Goal: Task Accomplishment & Management: Manage account settings

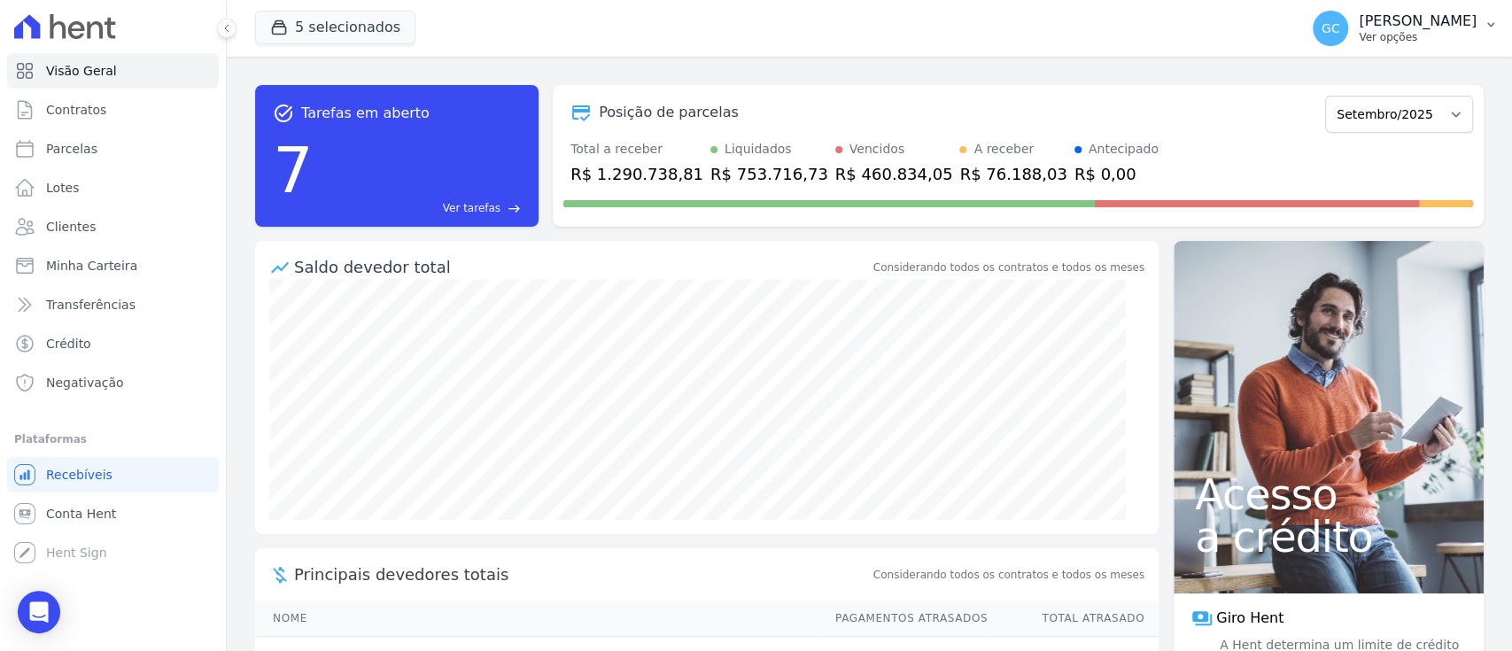
click at [1467, 39] on p "Ver opções" at bounding box center [1418, 37] width 118 height 14
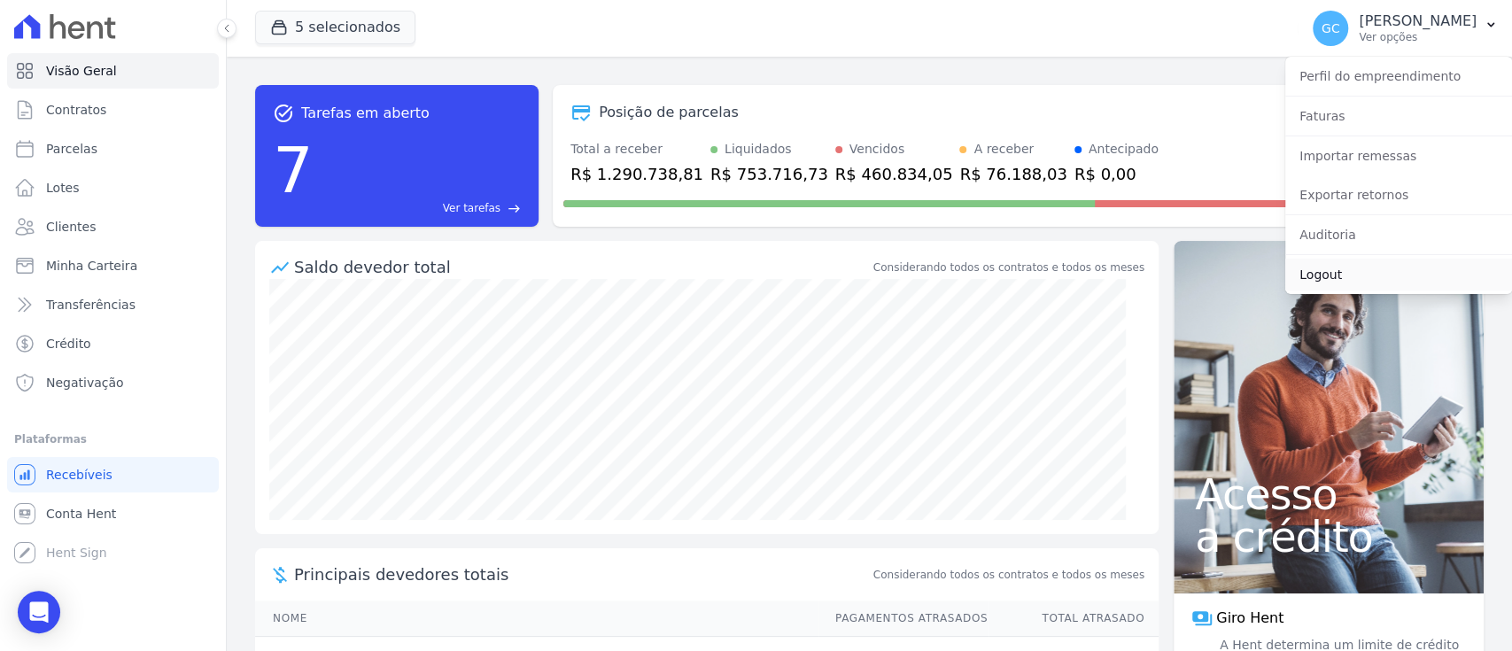
click at [1324, 269] on link "Logout" at bounding box center [1398, 275] width 227 height 32
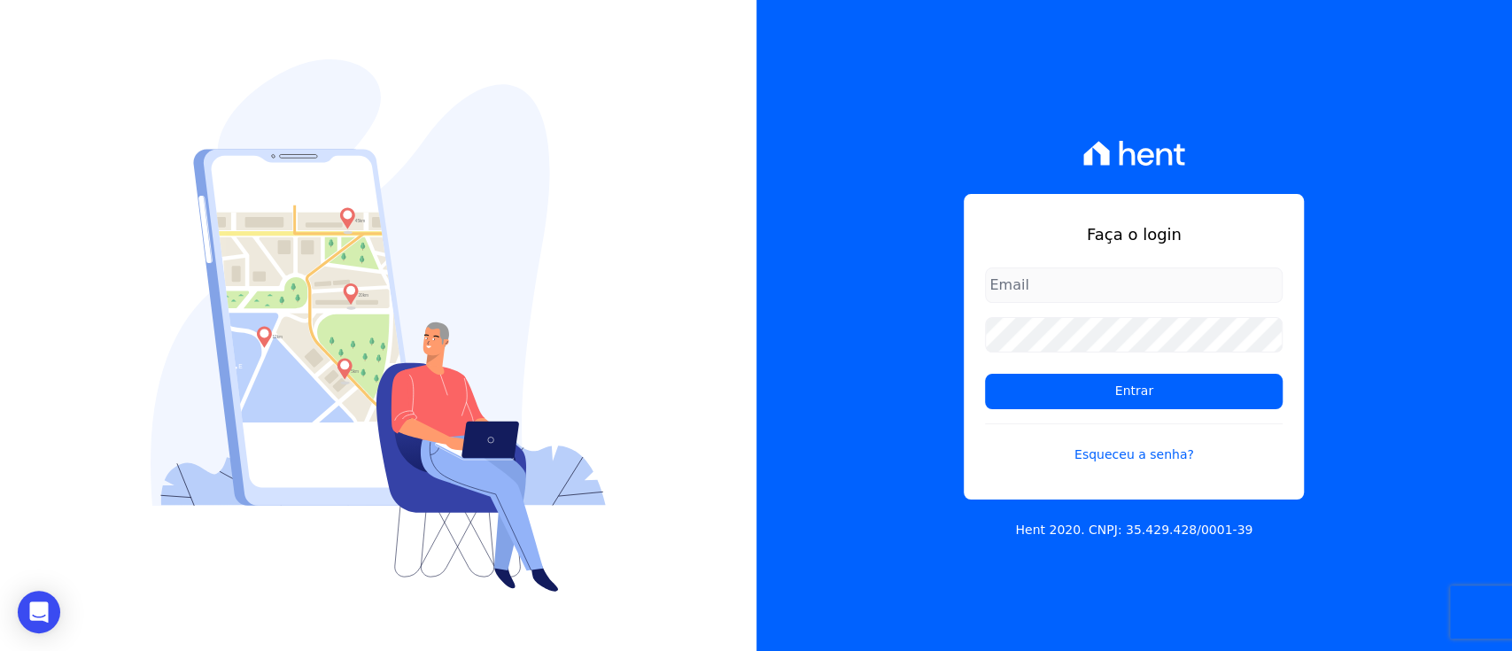
type input "[EMAIL_ADDRESS][DOMAIN_NAME]"
click at [1066, 283] on input "[EMAIL_ADDRESS][DOMAIN_NAME]" at bounding box center [1134, 285] width 298 height 35
click at [1417, 250] on div "Faça o login giovana.cavichiollo@sejahype.com.br Entrar Esqueceu a senha? Hent …" at bounding box center [1134, 325] width 756 height 651
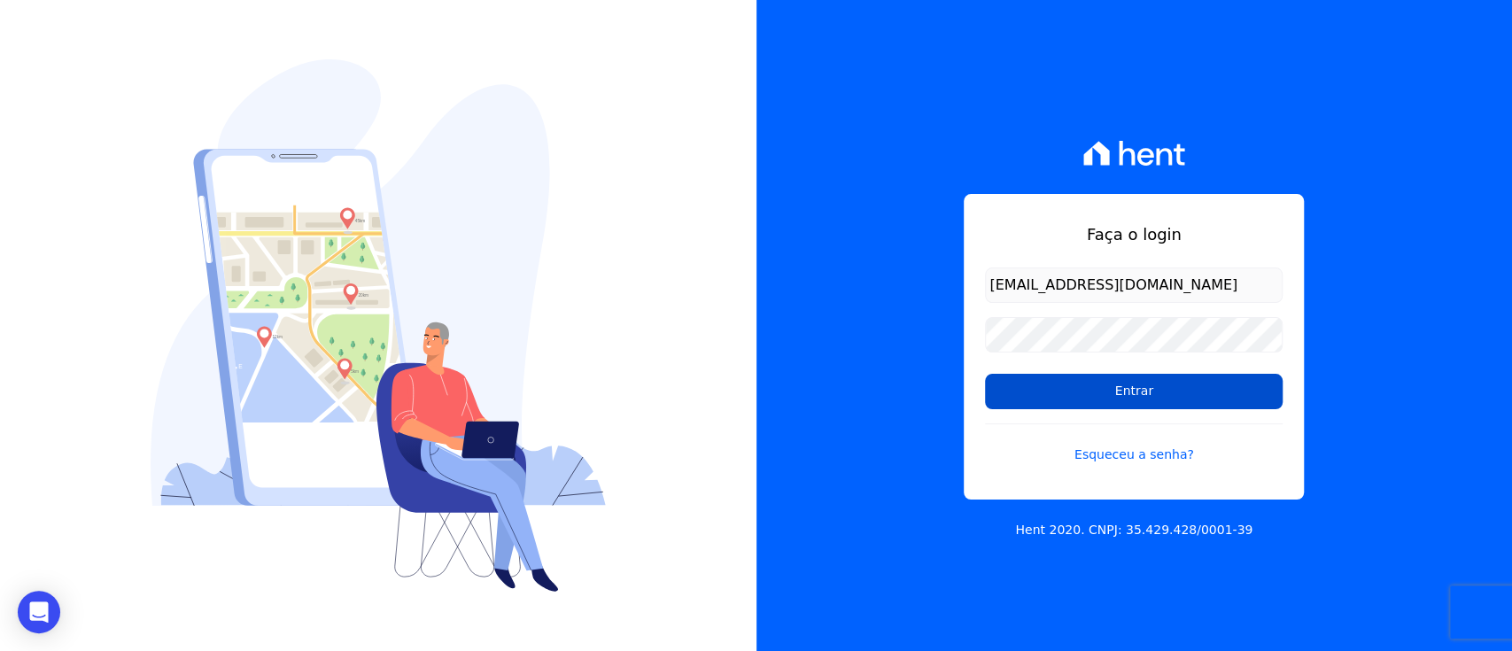
click at [1233, 386] on input "Entrar" at bounding box center [1134, 391] width 298 height 35
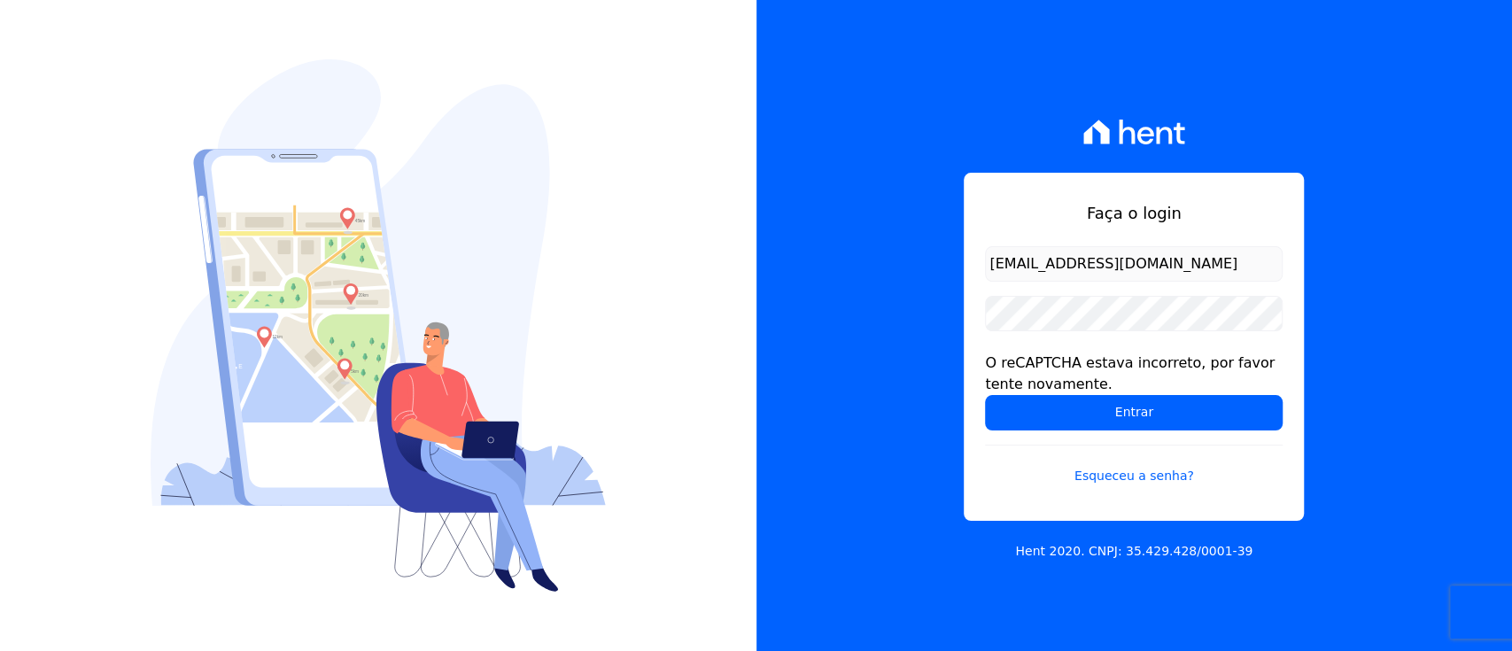
click at [1435, 157] on div "Faça o login [EMAIL_ADDRESS][DOMAIN_NAME] O reCAPTCHA estava incorreto, por fav…" at bounding box center [1134, 325] width 756 height 651
click at [1460, 246] on div "Faça o login [EMAIL_ADDRESS][DOMAIN_NAME] O reCAPTCHA estava incorreto, por fav…" at bounding box center [1134, 325] width 756 height 651
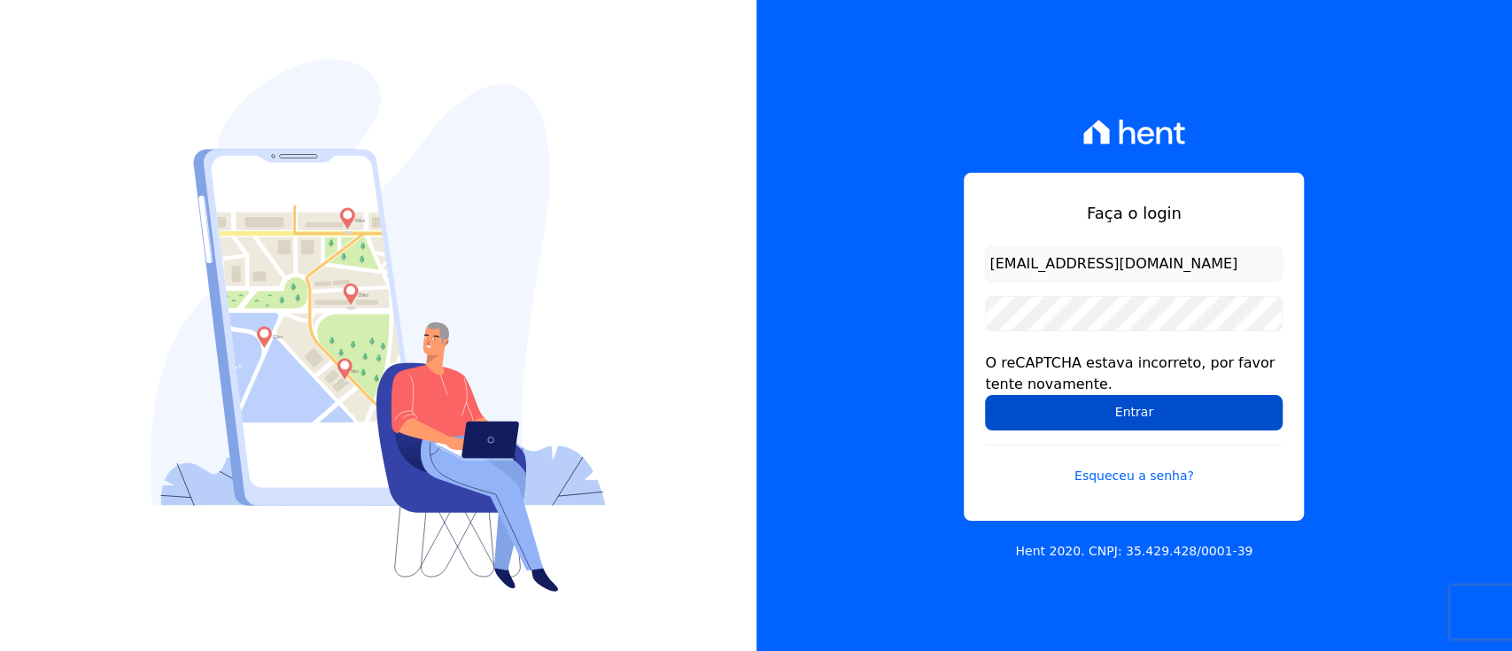
click at [1214, 395] on input "Entrar" at bounding box center [1134, 412] width 298 height 35
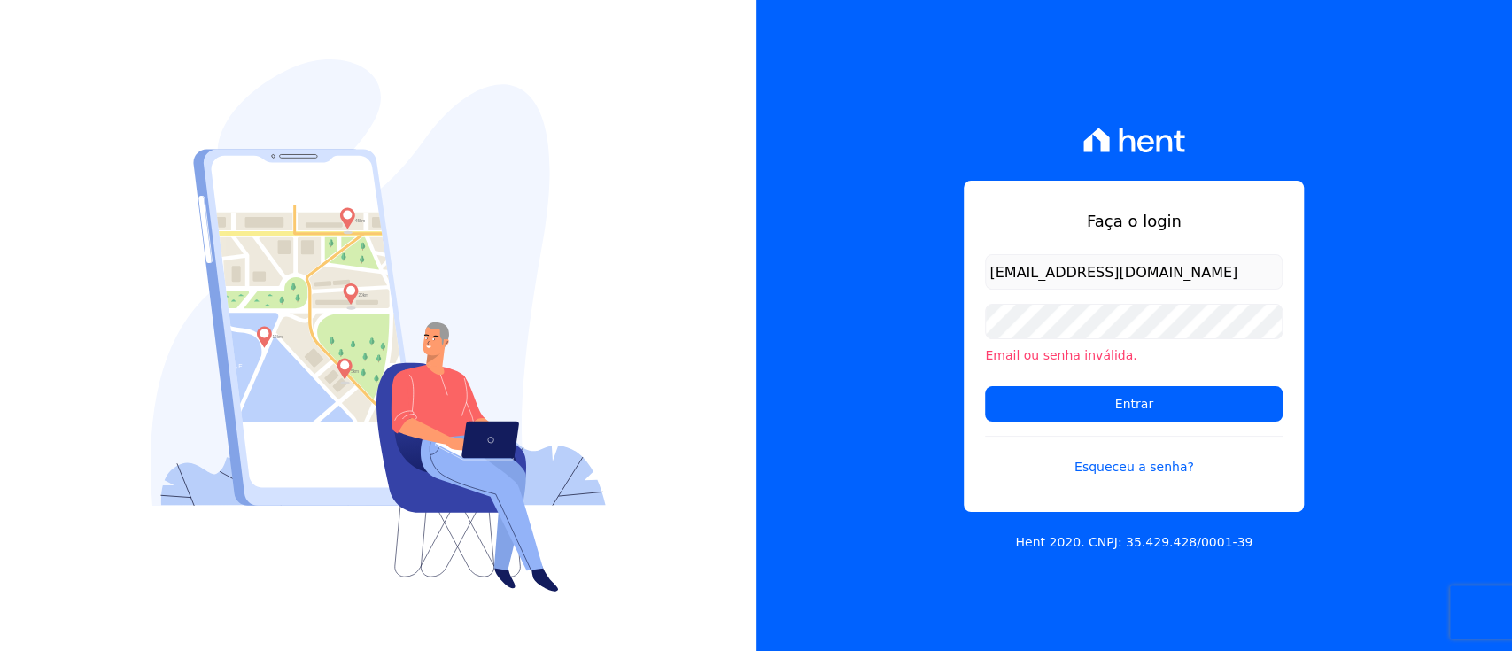
click at [1417, 159] on div "Faça o login giovana.cavichiollo@sejahype.com.br Email ou senha inválida. Entra…" at bounding box center [1134, 325] width 756 height 651
click at [1248, 259] on input "[EMAIL_ADDRESS][DOMAIN_NAME]" at bounding box center [1134, 271] width 298 height 35
click at [1327, 229] on div "Faça o login giovana.cavichiollo@sejahype.com.br Email ou senha inválida. Entra…" at bounding box center [1134, 325] width 756 height 651
click at [1162, 350] on li "Email ou senha inválida." at bounding box center [1134, 355] width 298 height 19
drag, startPoint x: 1424, startPoint y: 226, endPoint x: 1313, endPoint y: 322, distance: 147.6
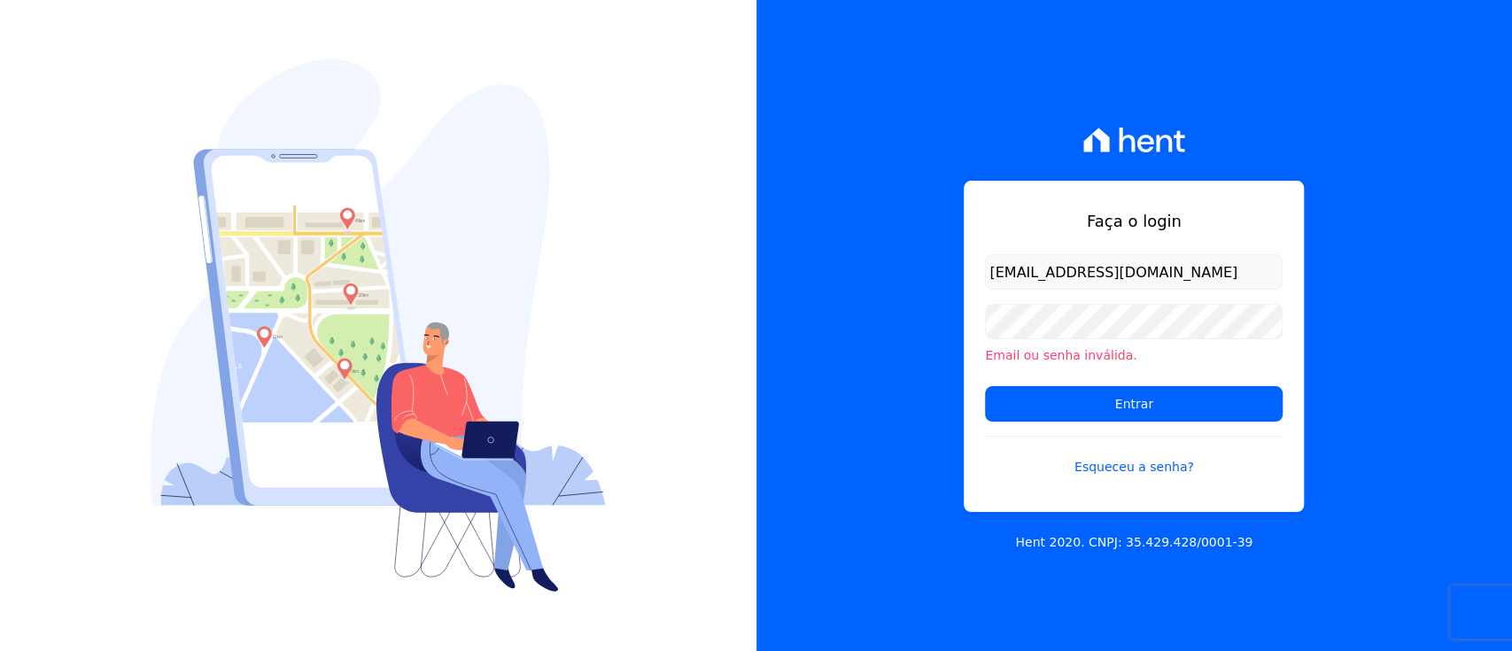
click at [1424, 224] on div "Faça o login giovana.cavichiollo@sejahype.com.br Email ou senha inválida. Entra…" at bounding box center [1134, 325] width 756 height 651
click at [1190, 423] on form "giovana.cavichiollo@sejahype.com.br Email ou senha inválida. Entrar Esqueceu a …" at bounding box center [1134, 376] width 298 height 244
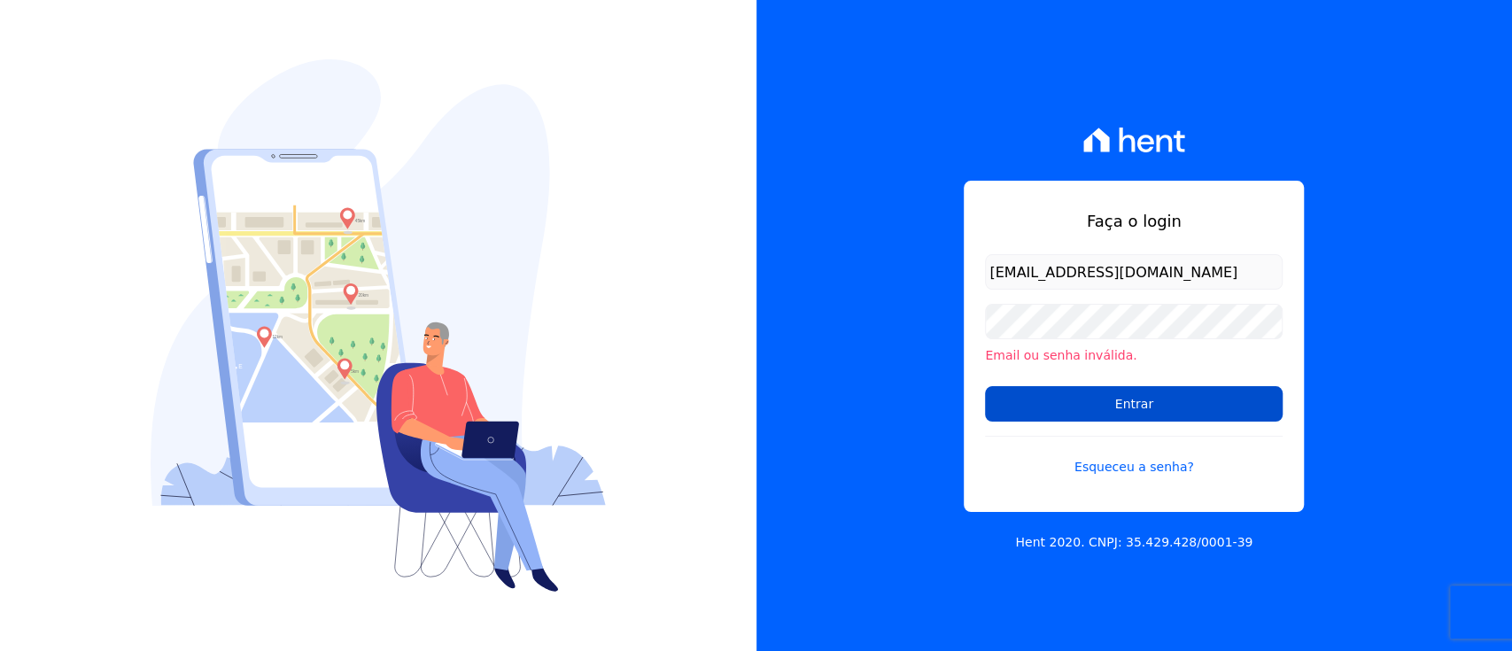
click at [1188, 415] on input "Entrar" at bounding box center [1134, 403] width 298 height 35
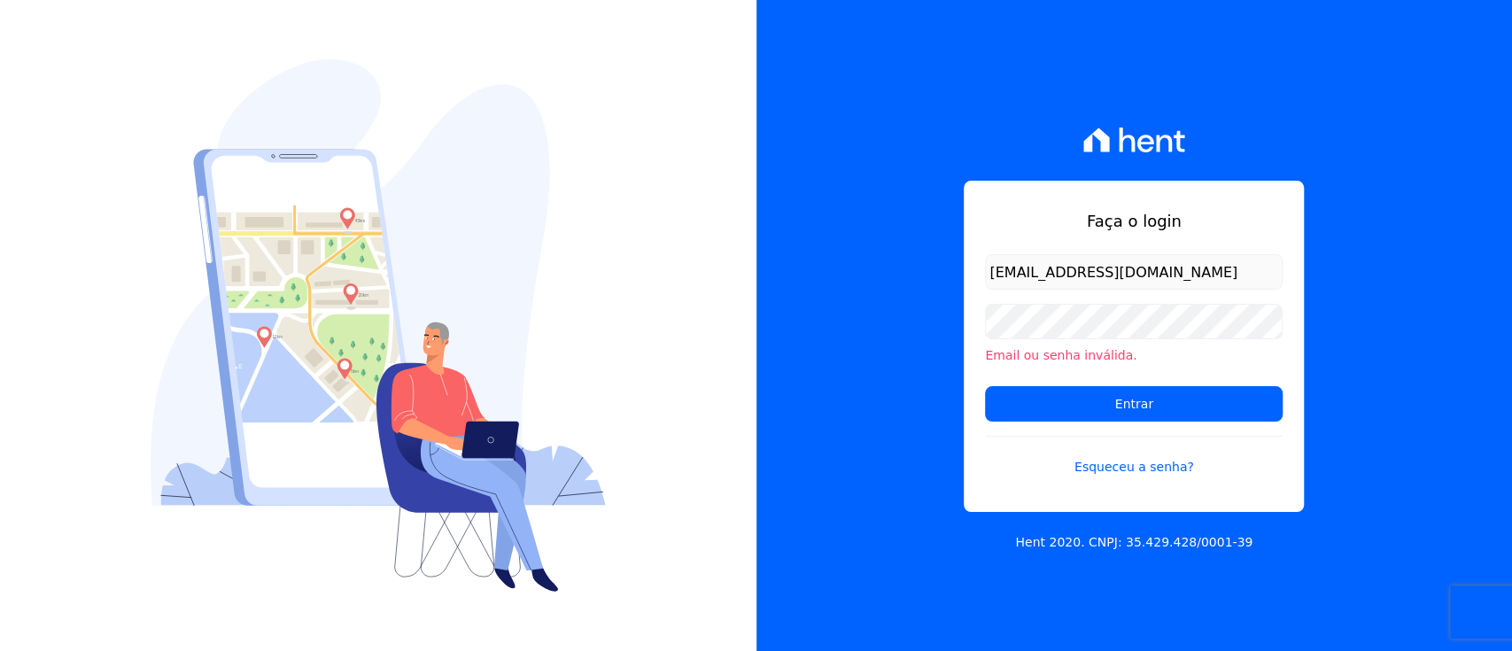
click at [1424, 213] on div "Faça o login [EMAIL_ADDRESS][DOMAIN_NAME] Email ou senha inválida. Entrar Esque…" at bounding box center [1134, 325] width 756 height 651
click at [1383, 304] on div "Faça o login [EMAIL_ADDRESS][DOMAIN_NAME] Email ou senha inválida. Entrar Esque…" at bounding box center [1134, 325] width 756 height 651
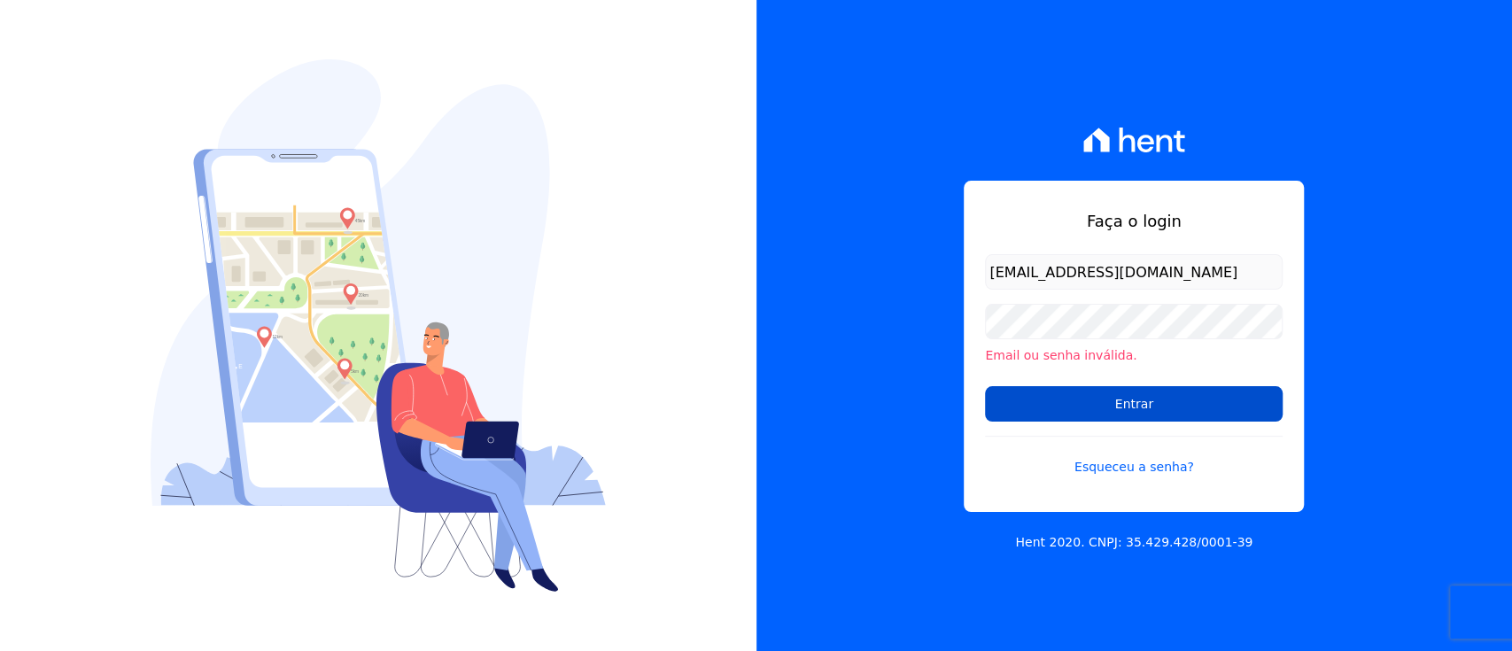
click at [1245, 399] on input "Entrar" at bounding box center [1134, 403] width 298 height 35
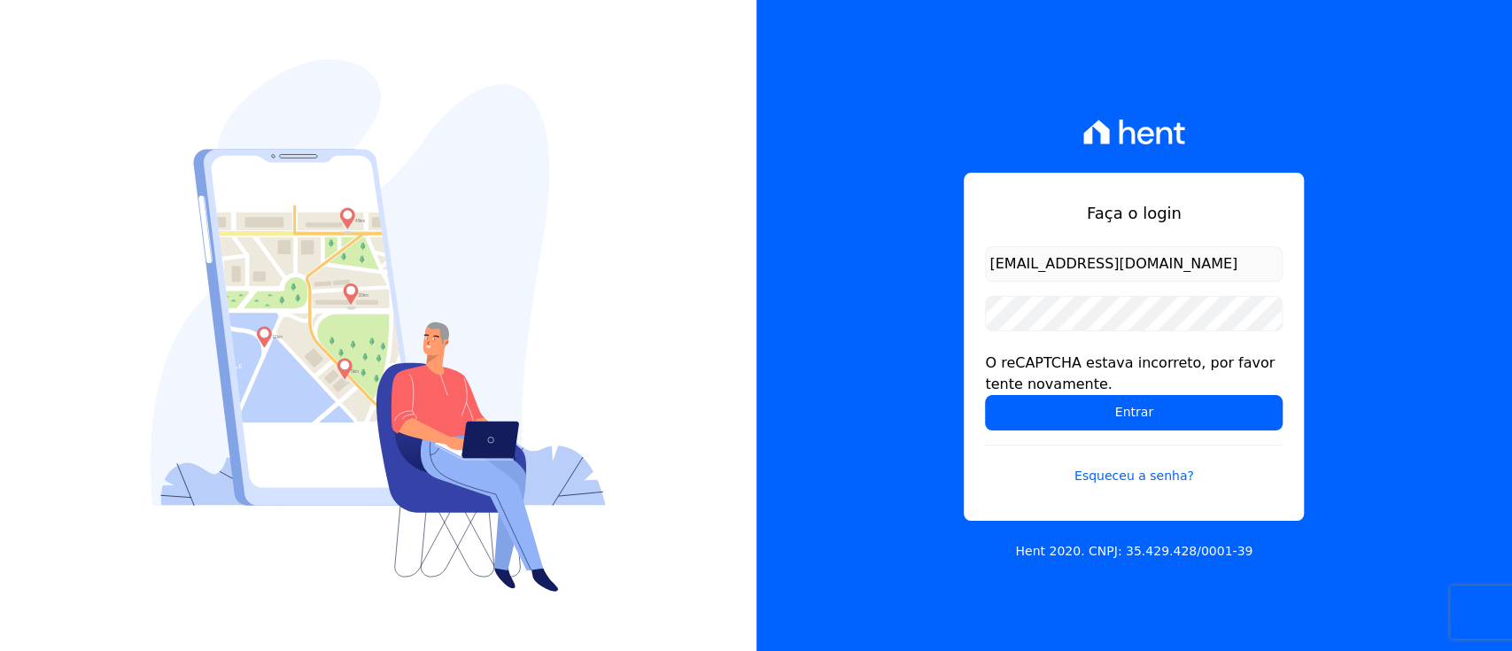
click at [1434, 167] on div "Faça o login giovana.cavichiollo@sejahype.com.br O reCAPTCHA estava incorreto, …" at bounding box center [1134, 325] width 756 height 651
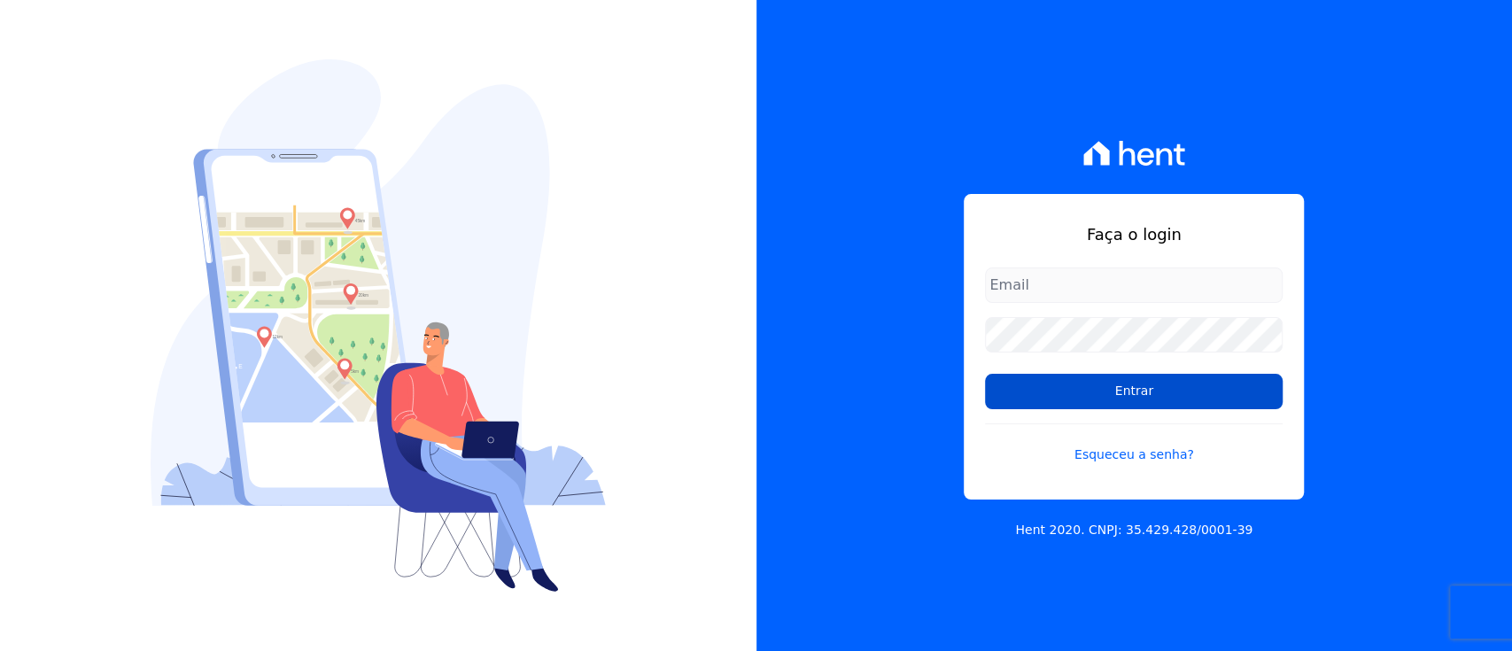
type input "[EMAIL_ADDRESS][DOMAIN_NAME]"
click at [1221, 392] on input "Entrar" at bounding box center [1134, 391] width 298 height 35
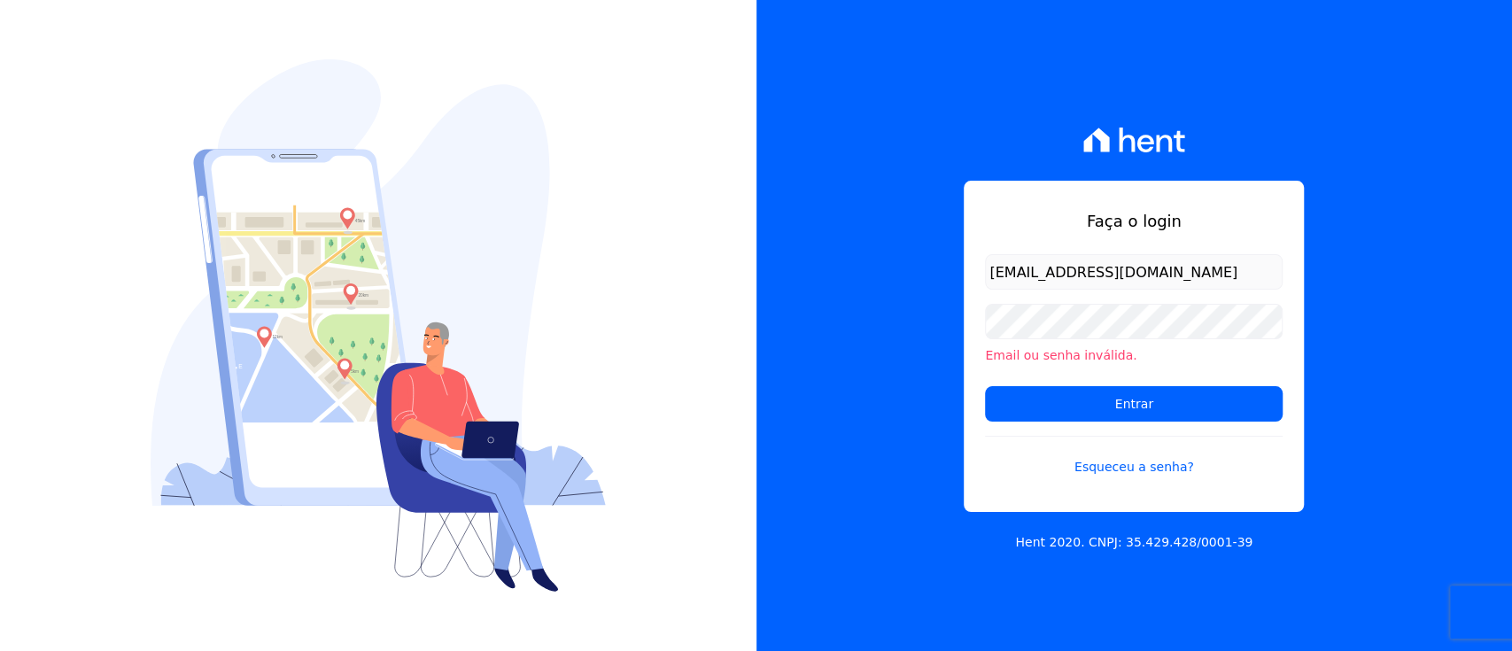
click at [1402, 235] on div "Faça o login [EMAIL_ADDRESS][DOMAIN_NAME] Email ou senha inválida. Entrar Esque…" at bounding box center [1134, 325] width 756 height 651
click at [1474, 646] on div "Faça o login [EMAIL_ADDRESS][DOMAIN_NAME] Email ou senha inválida. Entrar Esque…" at bounding box center [1134, 325] width 756 height 651
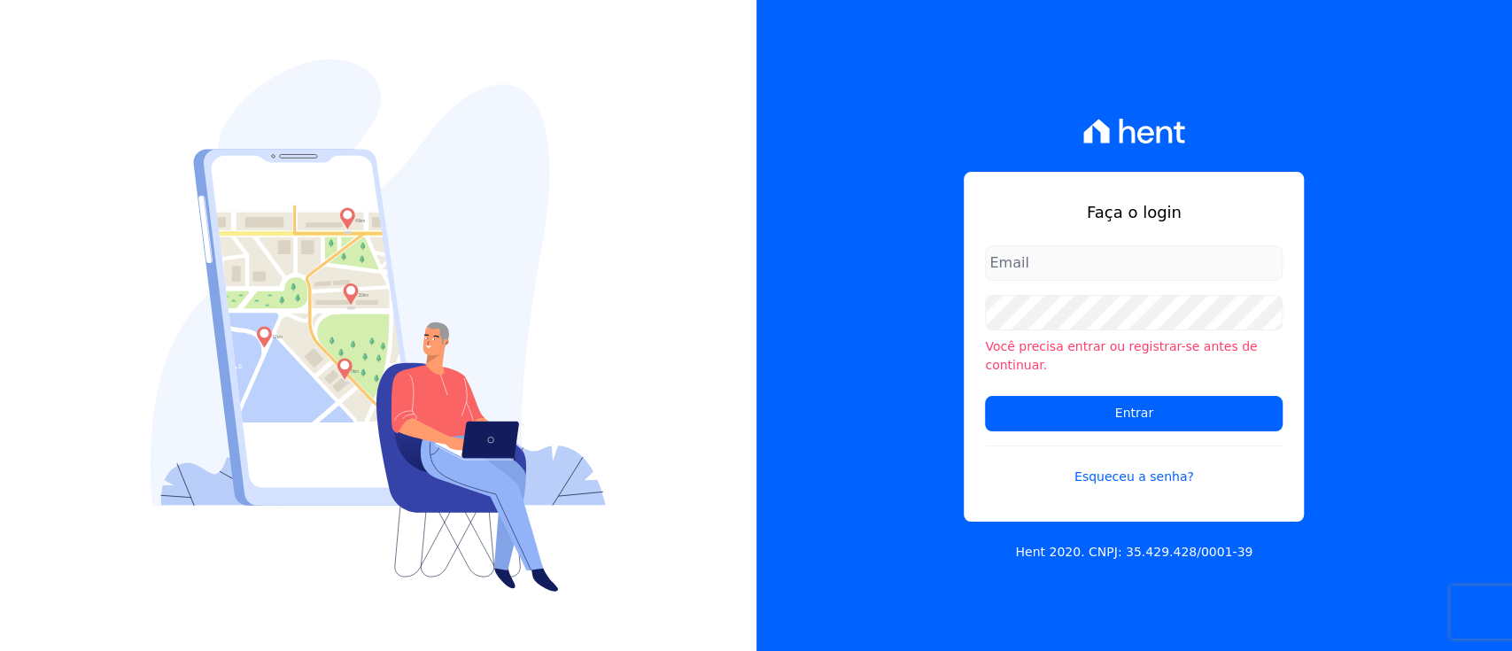
type input "[EMAIL_ADDRESS][DOMAIN_NAME]"
click at [1327, 602] on div "Faça o login giovana.cavichiollo@sejahype.com.br Você precisa entrar ou registr…" at bounding box center [1134, 325] width 756 height 651
click at [1159, 461] on link "Esqueceu a senha?" at bounding box center [1134, 466] width 298 height 41
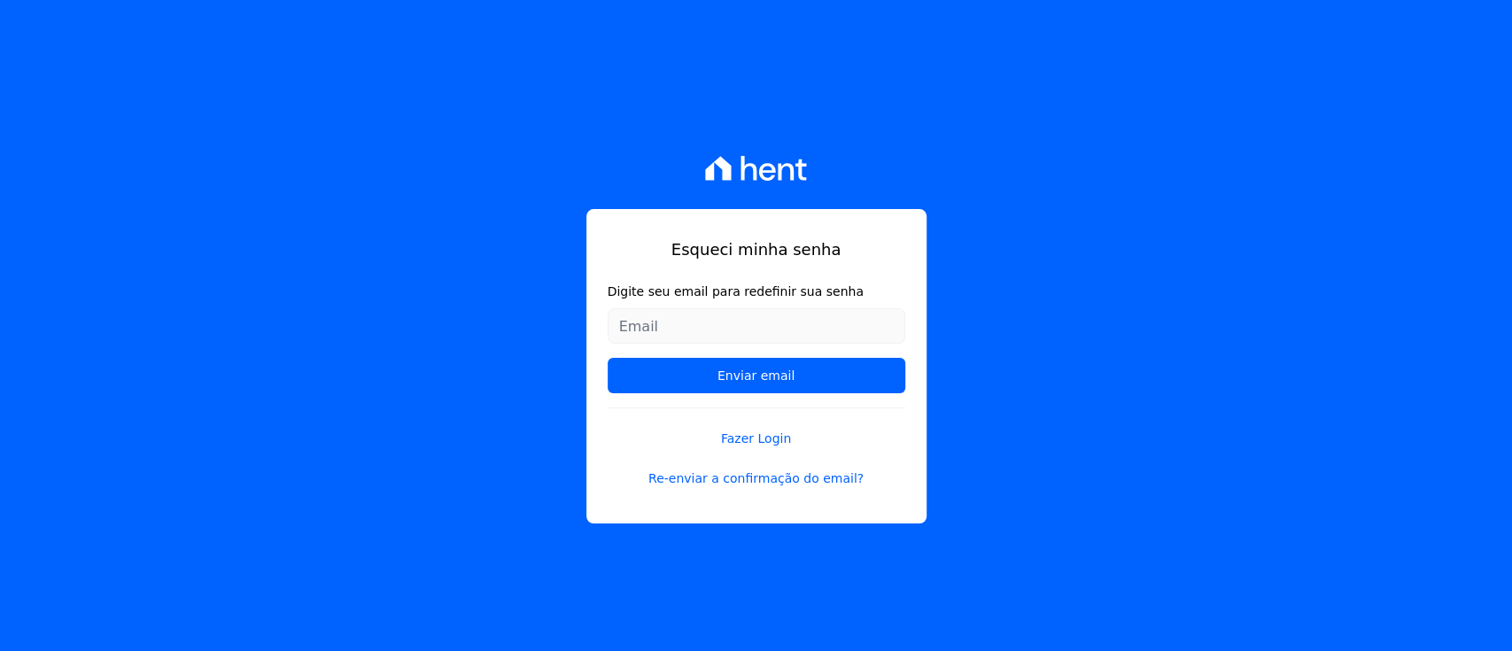
type input "[EMAIL_ADDRESS][DOMAIN_NAME]"
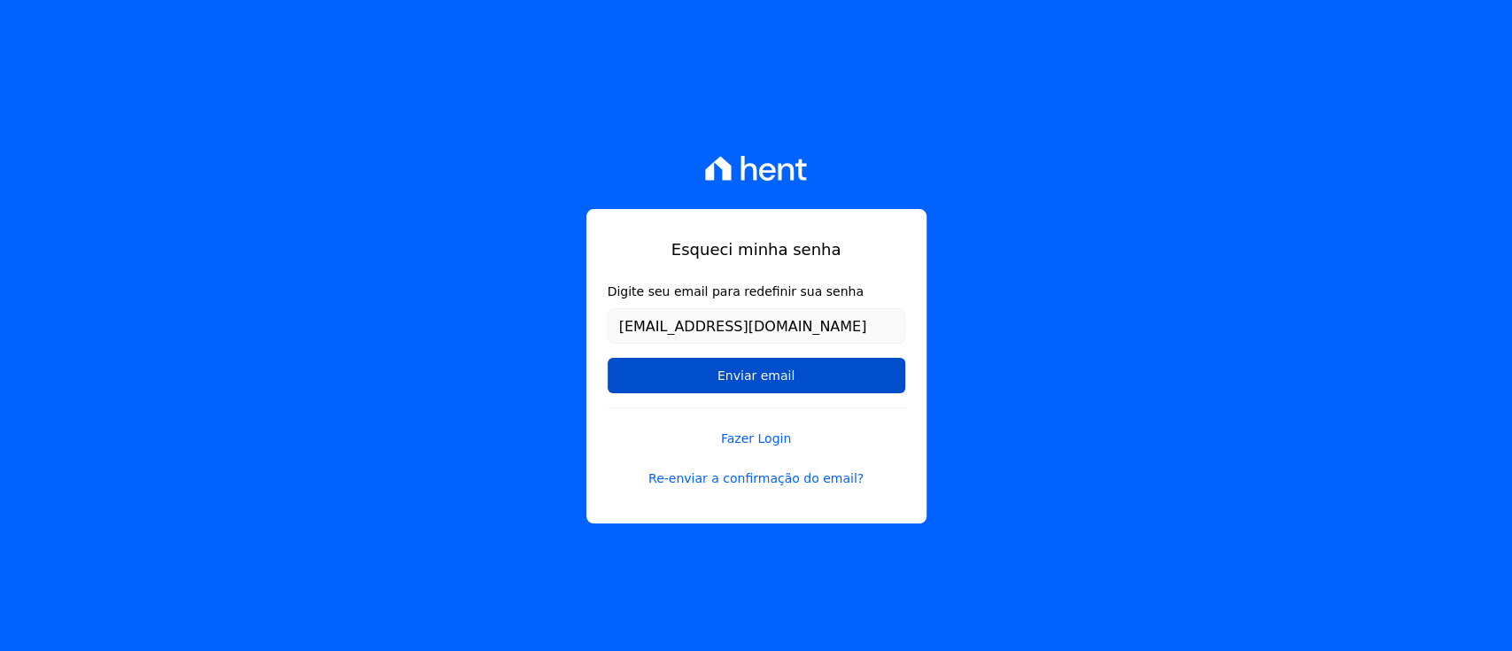
click at [805, 373] on input "Enviar email" at bounding box center [757, 375] width 298 height 35
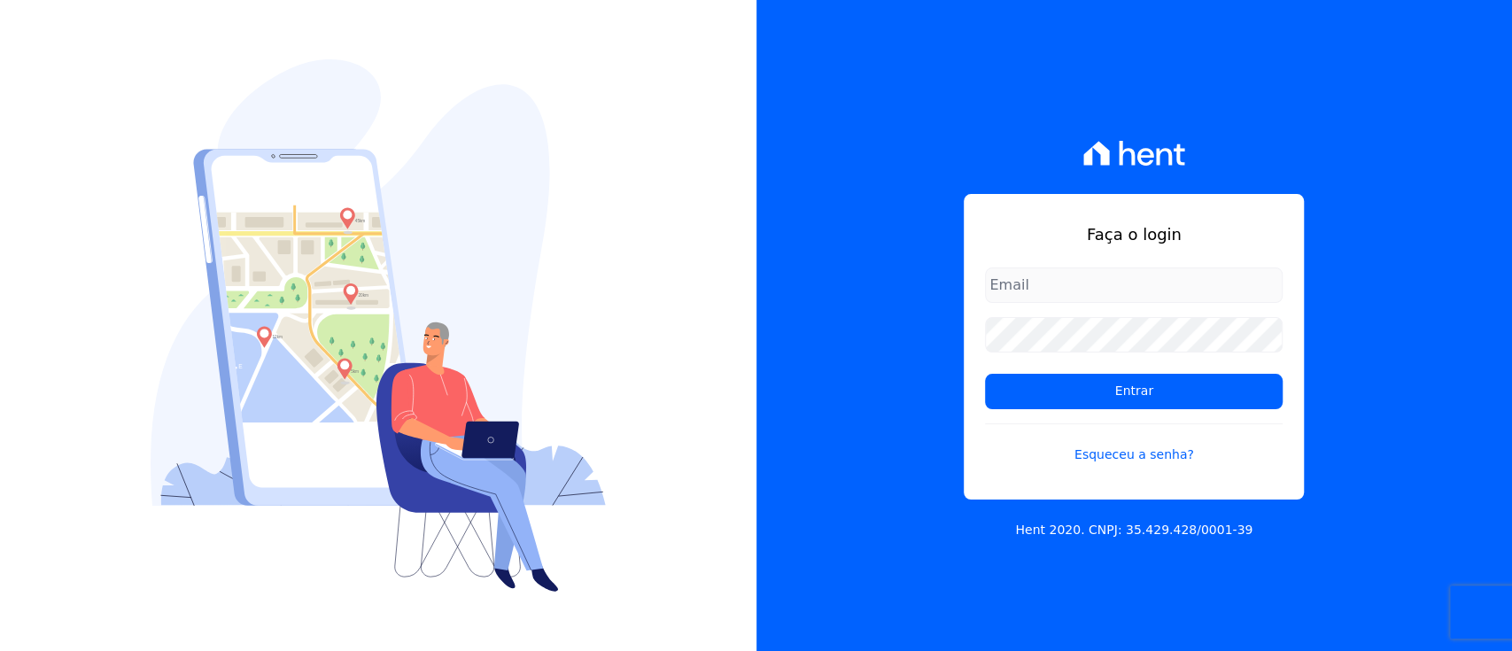
type input "[EMAIL_ADDRESS][DOMAIN_NAME]"
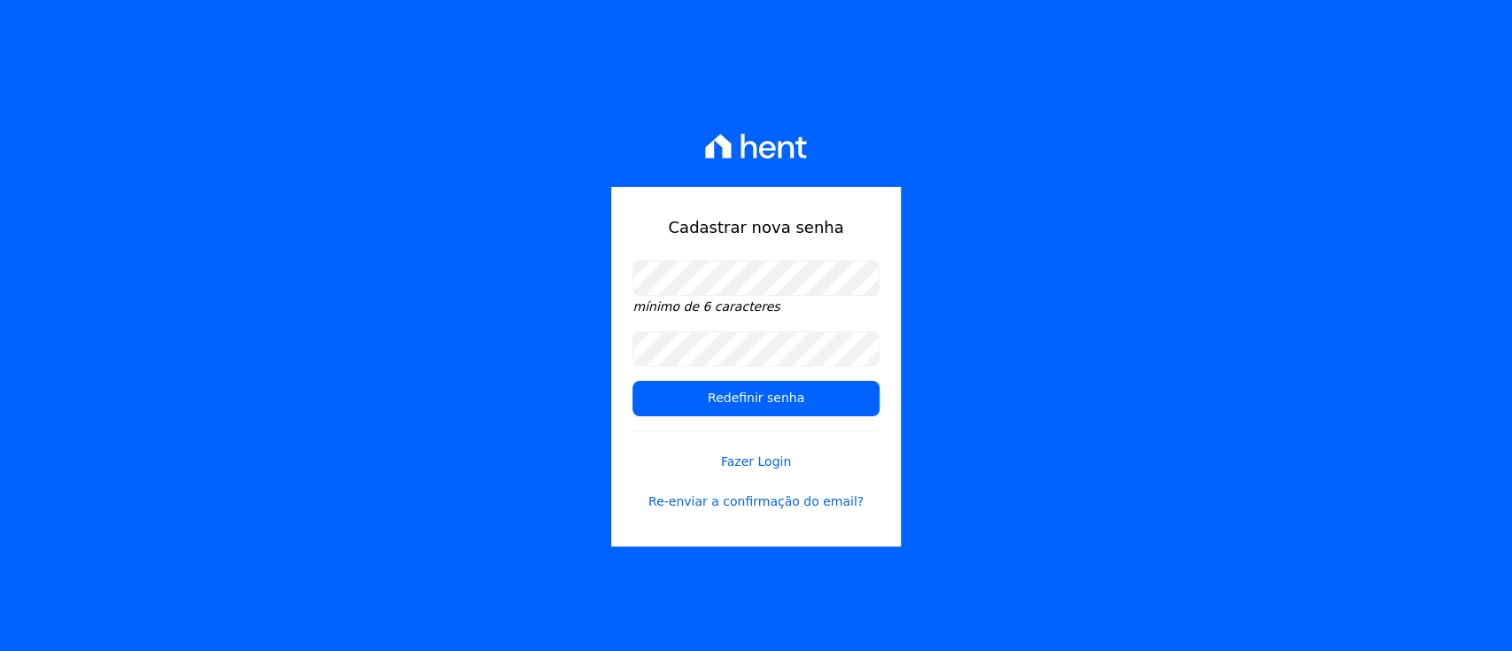
click at [1152, 216] on div "Cadastrar nova senha mínimo de 6 caracteres Redefinir senha Fazer Login Re-envi…" at bounding box center [756, 325] width 1512 height 651
click at [553, 363] on div "Cadastrar nova senha mínimo de 6 caracteres Redefinir senha Fazer Login Re-envi…" at bounding box center [756, 325] width 1512 height 651
click at [795, 386] on input "Redefinir senha" at bounding box center [755, 398] width 246 height 35
click at [721, 403] on input "Redefinir senha" at bounding box center [755, 398] width 246 height 35
click at [547, 322] on div "Cadastrar nova senha mínimo de 6 caracteres Redefinir senha Fazer Login Re-envi…" at bounding box center [756, 325] width 1512 height 651
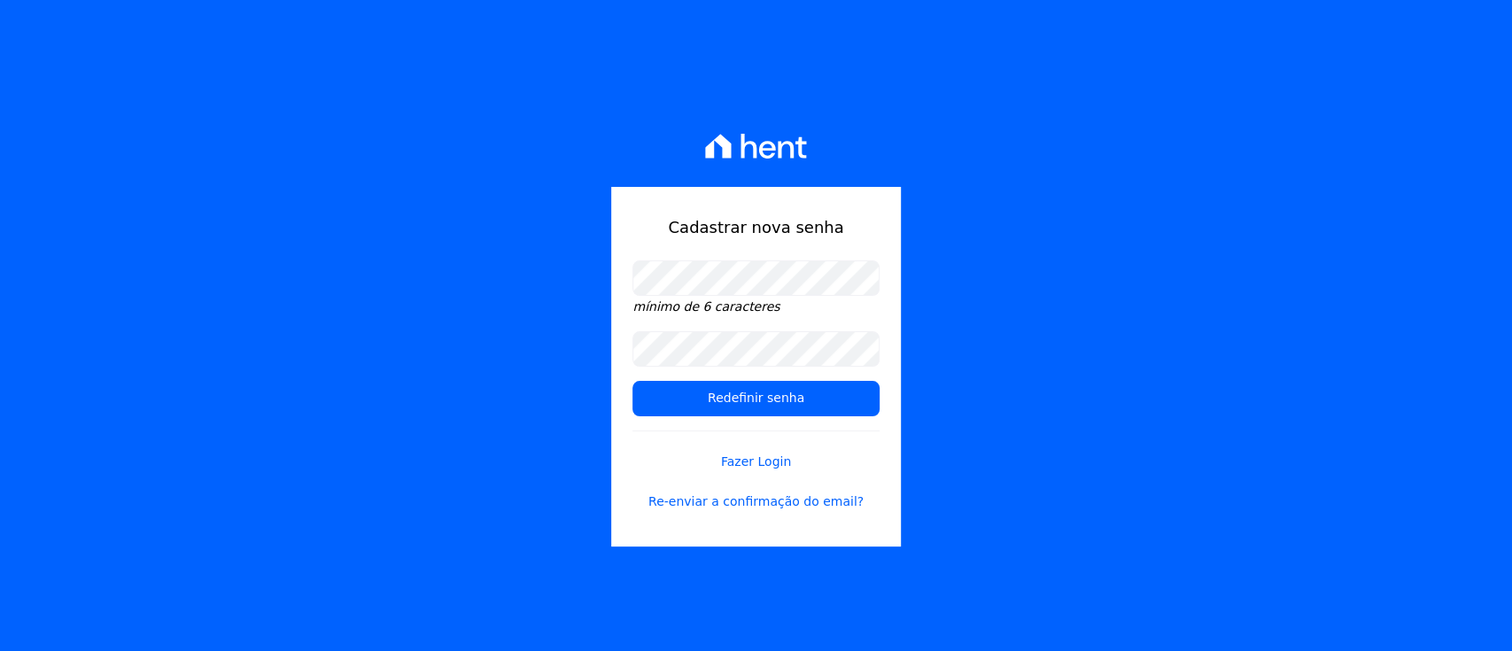
click at [810, 369] on form "mínimo de 6 caracteres Redefinir senha Fazer Login Re-enviar a confirmação do e…" at bounding box center [755, 396] width 246 height 272
click at [810, 387] on input "Redefinir senha" at bounding box center [755, 398] width 246 height 35
click at [761, 403] on input "Redefinir senha" at bounding box center [755, 398] width 246 height 35
click at [771, 394] on input "Redefinir senha" at bounding box center [755, 398] width 246 height 35
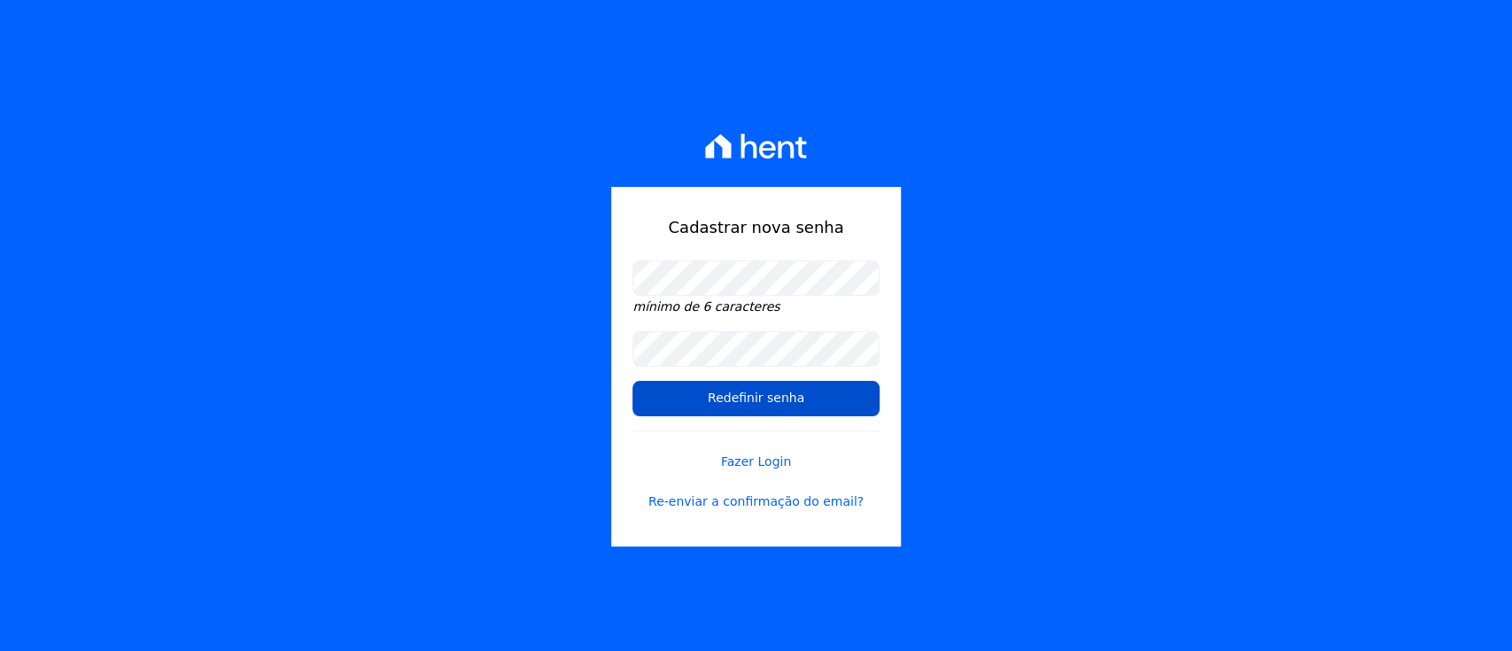
click at [771, 394] on input "Redefinir senha" at bounding box center [755, 398] width 246 height 35
click at [772, 394] on input "Redefinir senha" at bounding box center [755, 398] width 246 height 35
click at [792, 393] on input "Redefinir senha" at bounding box center [755, 398] width 246 height 35
click at [688, 400] on input "Redefinir senha" at bounding box center [755, 398] width 246 height 35
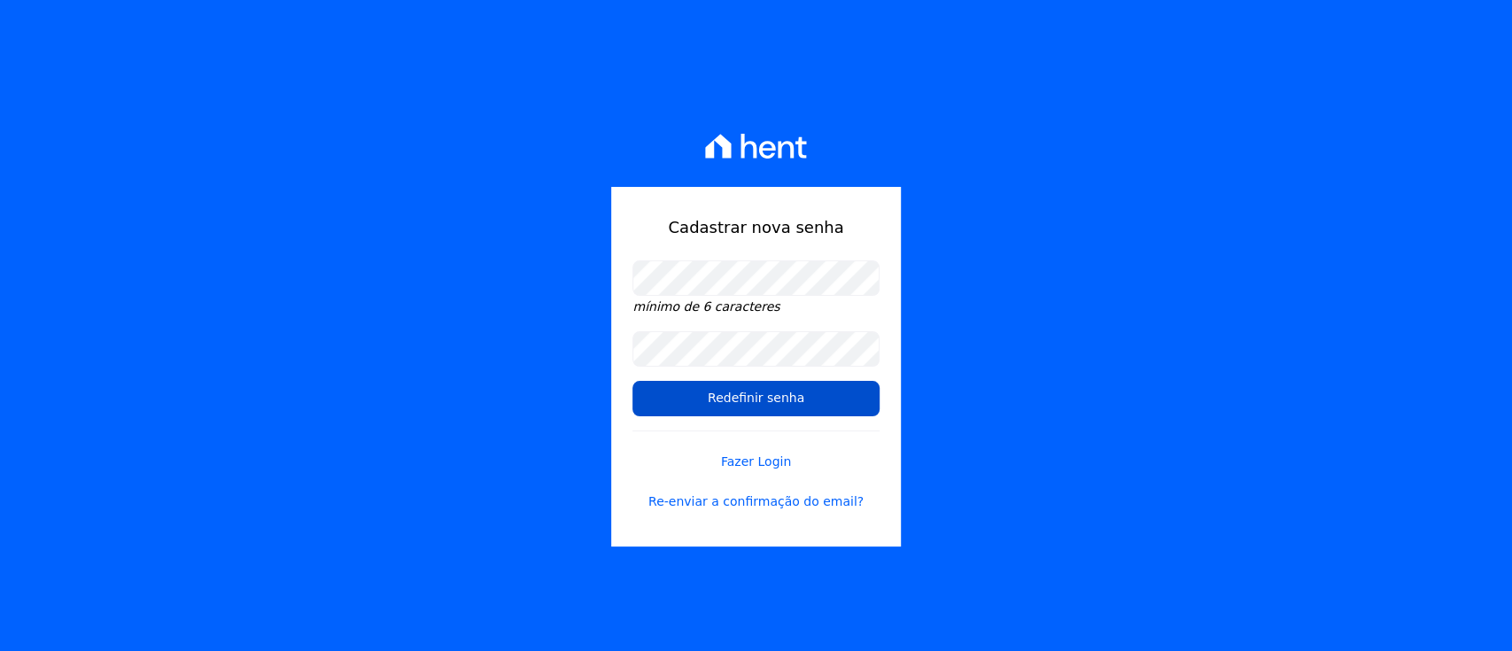
click at [870, 399] on input "Redefinir senha" at bounding box center [755, 398] width 246 height 35
click at [813, 403] on input "Redefinir senha" at bounding box center [755, 398] width 246 height 35
click at [811, 403] on input "Redefinir senha" at bounding box center [755, 398] width 246 height 35
click at [809, 400] on input "Redefinir senha" at bounding box center [755, 398] width 246 height 35
click at [815, 395] on input "Redefinir senha" at bounding box center [755, 398] width 246 height 35
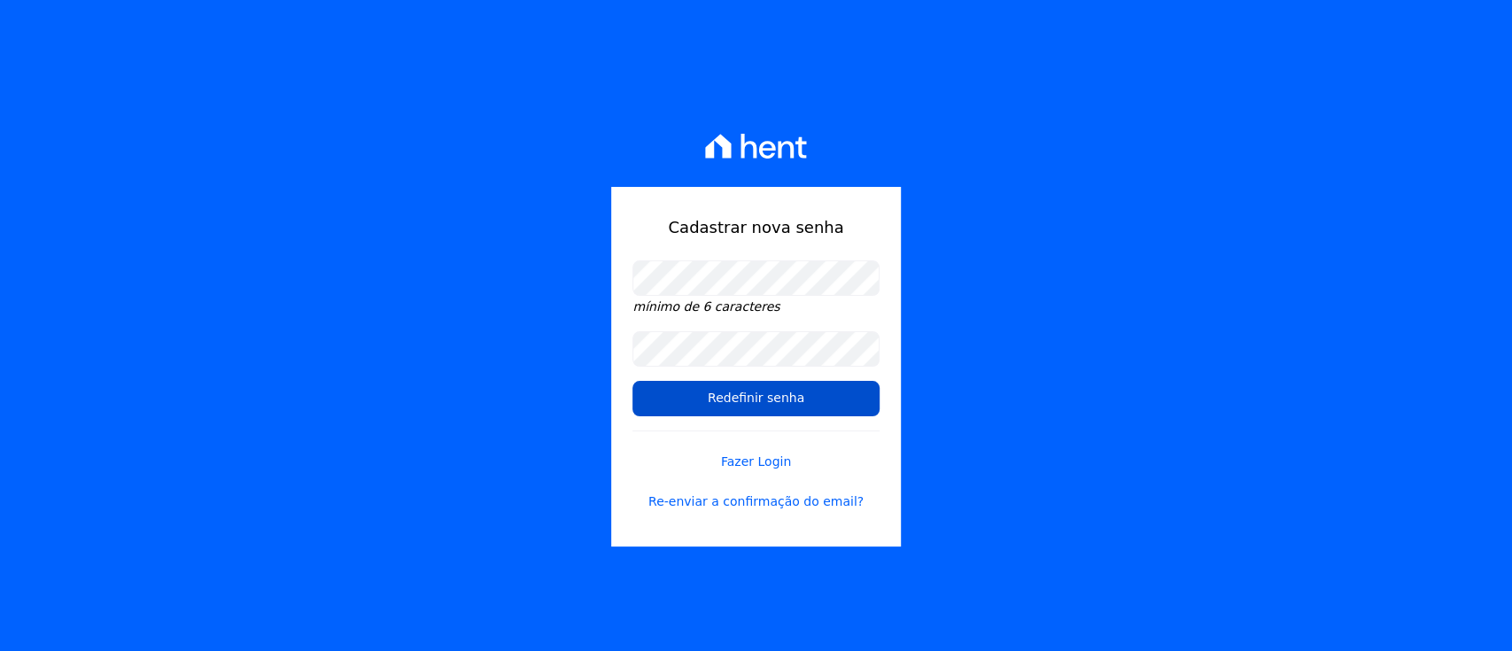
click at [815, 395] on input "Redefinir senha" at bounding box center [755, 398] width 246 height 35
click at [816, 395] on input "Redefinir senha" at bounding box center [755, 398] width 246 height 35
click at [818, 395] on input "Redefinir senha" at bounding box center [755, 398] width 246 height 35
click at [818, 390] on input "Redefinir senha" at bounding box center [755, 398] width 246 height 35
click at [820, 390] on input "Redefinir senha" at bounding box center [755, 398] width 246 height 35
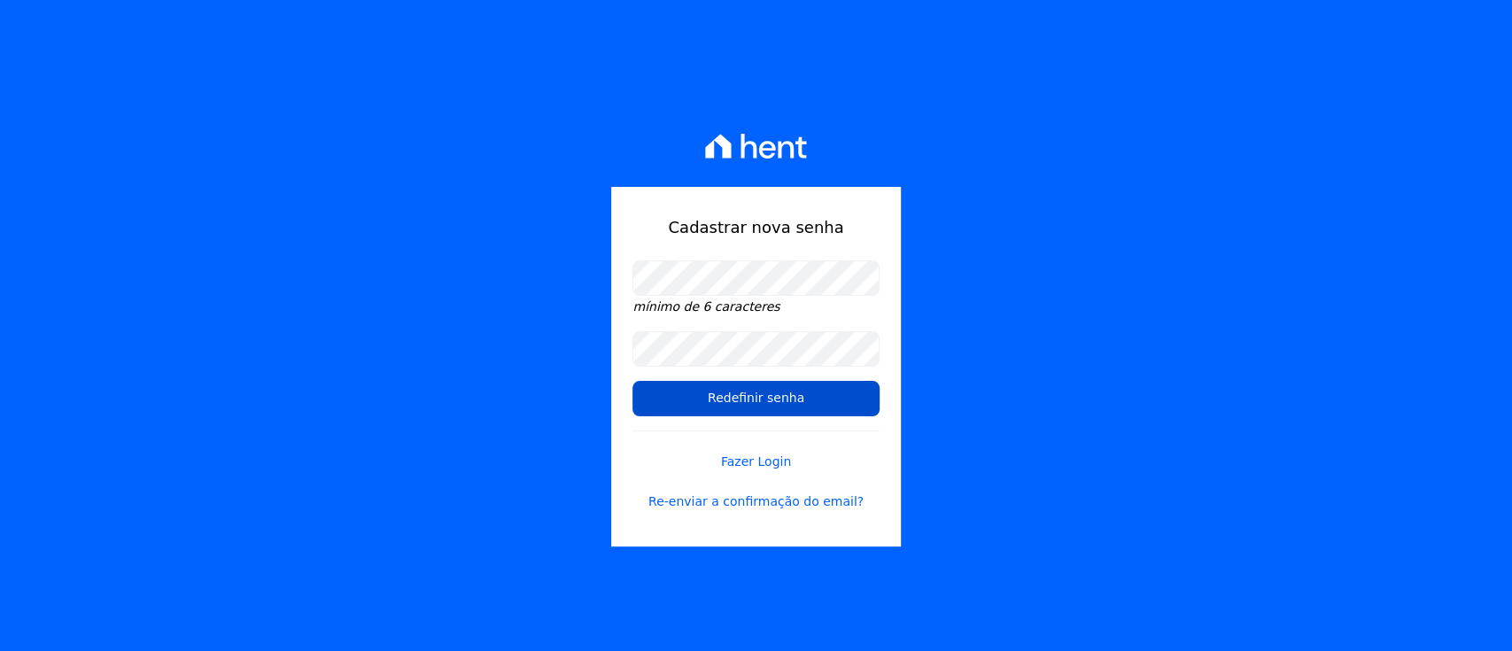
click at [824, 388] on input "Redefinir senha" at bounding box center [755, 398] width 246 height 35
click at [831, 384] on input "Redefinir senha" at bounding box center [755, 398] width 246 height 35
click at [768, 381] on input "Redefinir senha" at bounding box center [755, 398] width 246 height 35
click at [776, 401] on input "Redefinir senha" at bounding box center [755, 398] width 246 height 35
click at [776, 400] on input "Redefinir senha" at bounding box center [755, 398] width 246 height 35
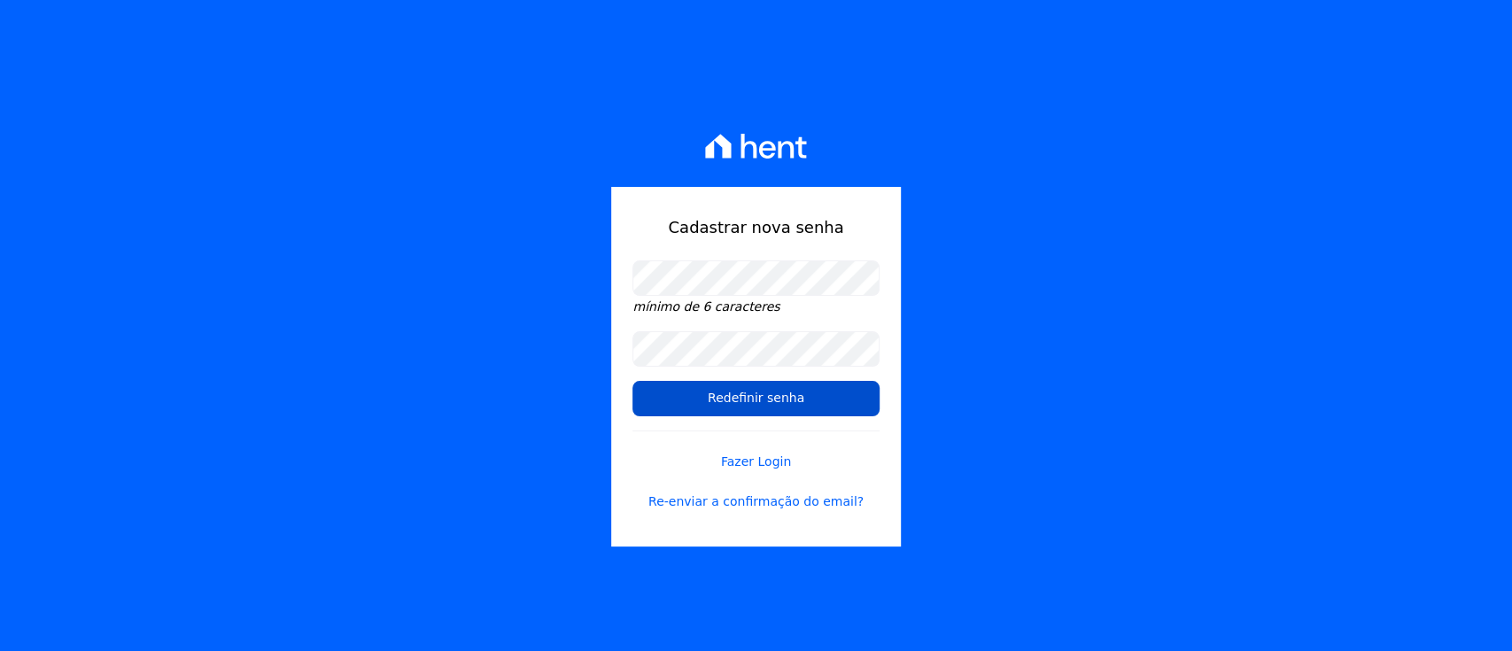
click at [777, 400] on input "Redefinir senha" at bounding box center [755, 398] width 246 height 35
click at [835, 421] on form "mínimo de 6 caracteres Redefinir senha Fazer Login Re-enviar a confirmação do e…" at bounding box center [755, 396] width 246 height 272
click at [849, 409] on input "Redefinir senha" at bounding box center [755, 398] width 246 height 35
click at [843, 405] on input "Redefinir senha" at bounding box center [755, 398] width 246 height 35
click at [751, 402] on input "Redefinir senha" at bounding box center [755, 398] width 246 height 35
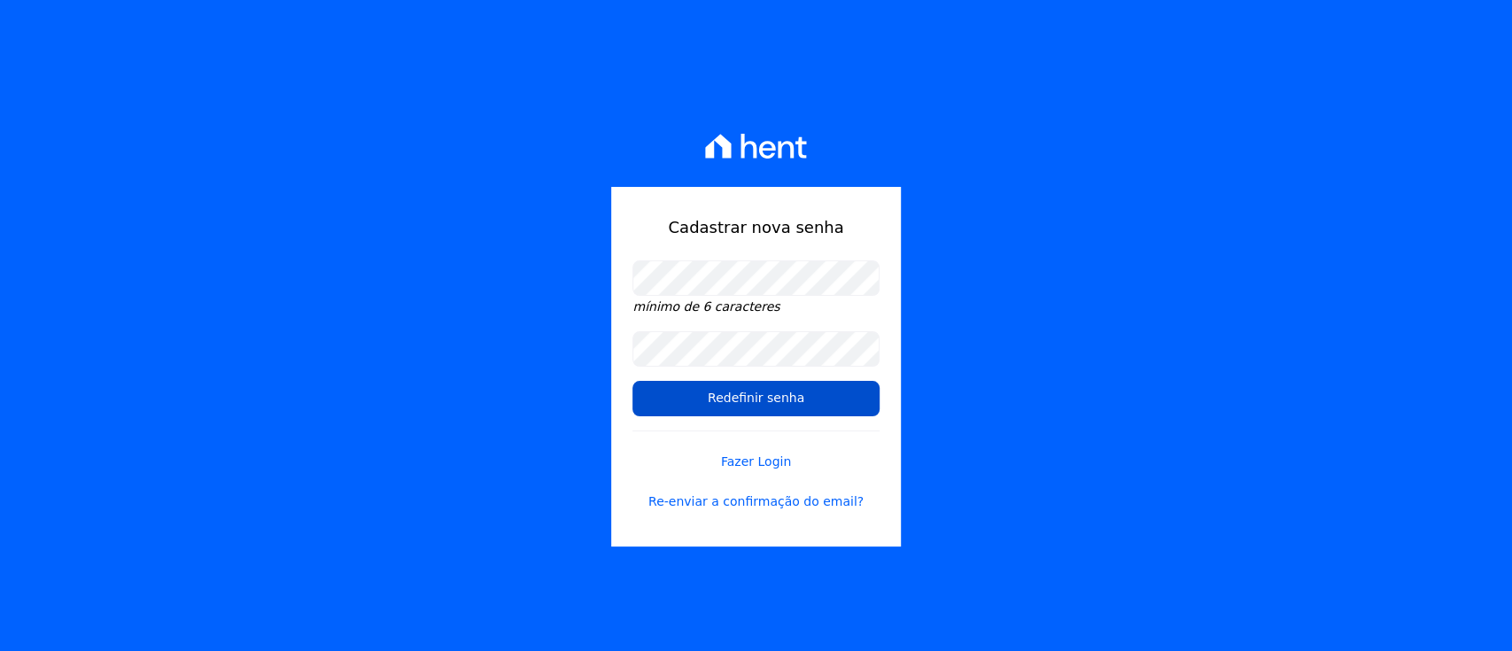
click at [808, 396] on input "Redefinir senha" at bounding box center [755, 398] width 246 height 35
click at [760, 403] on input "Redefinir senha" at bounding box center [755, 398] width 246 height 35
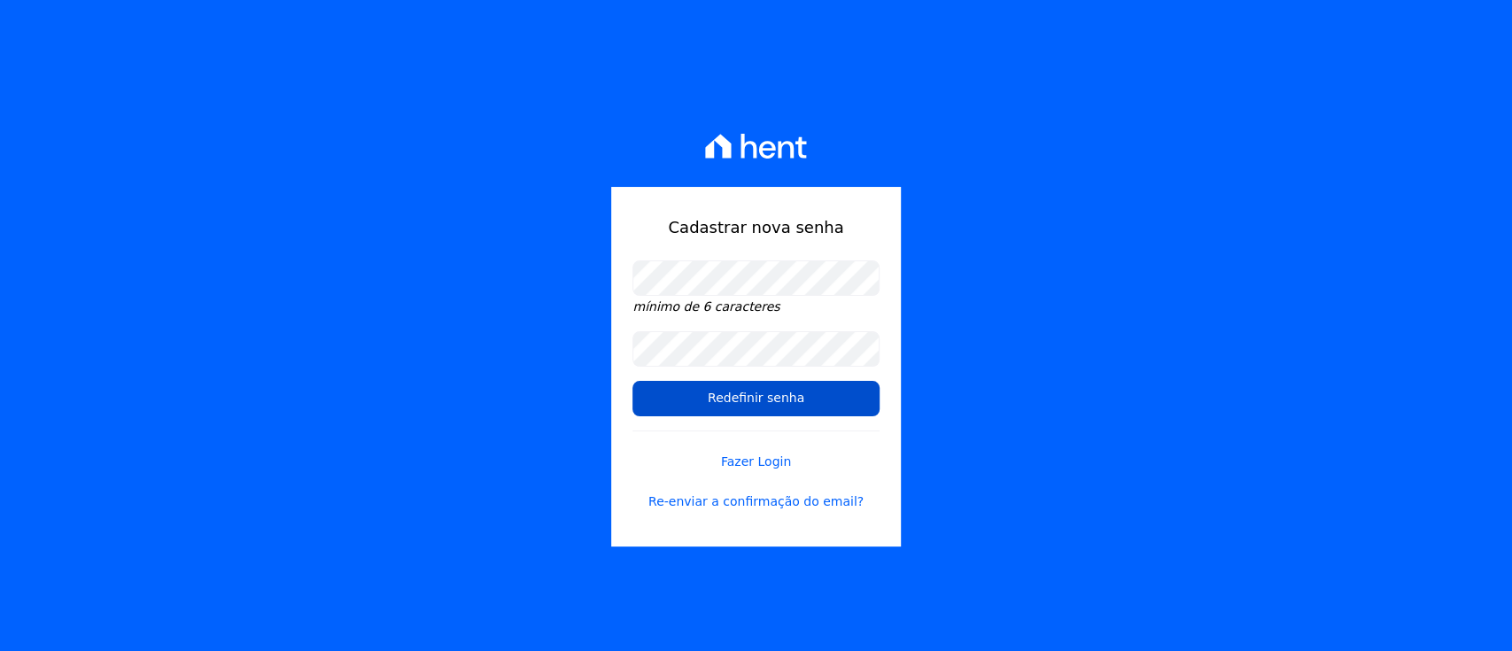
click at [760, 403] on input "Redefinir senha" at bounding box center [755, 398] width 246 height 35
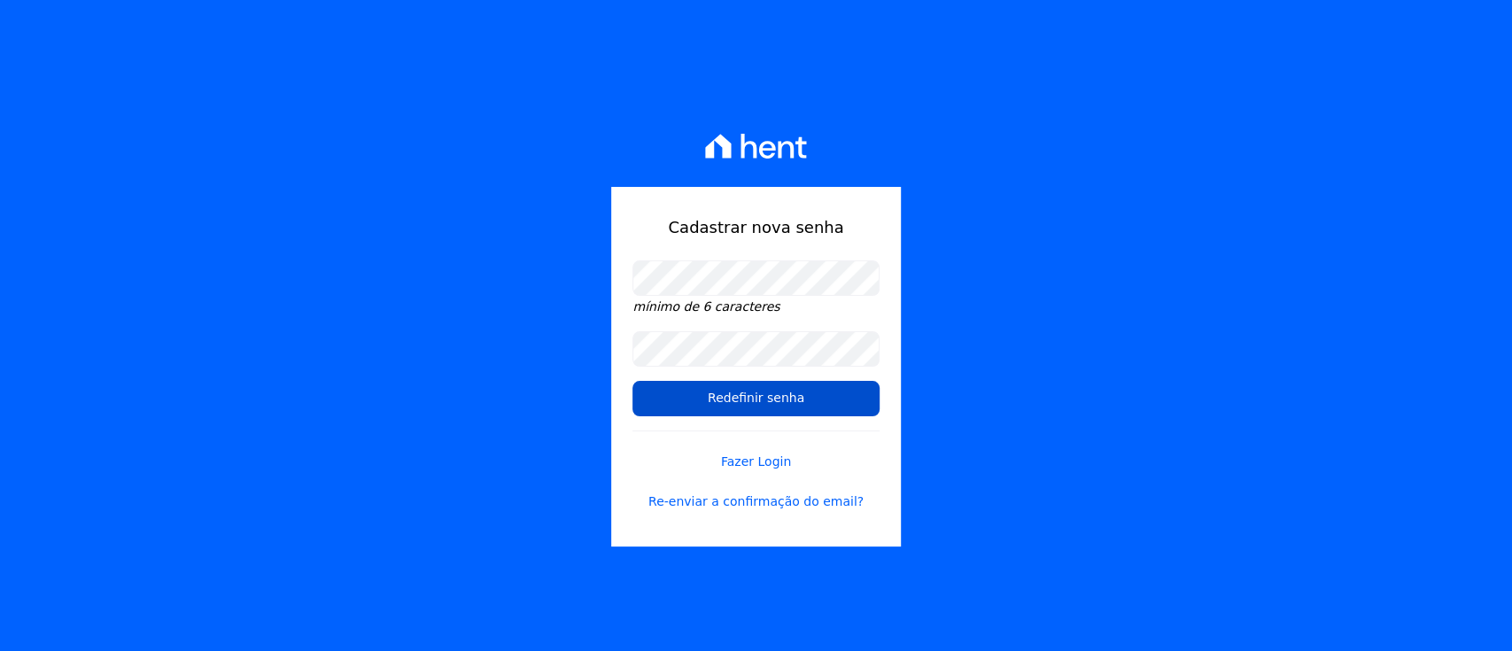
click at [760, 403] on input "Redefinir senha" at bounding box center [755, 398] width 246 height 35
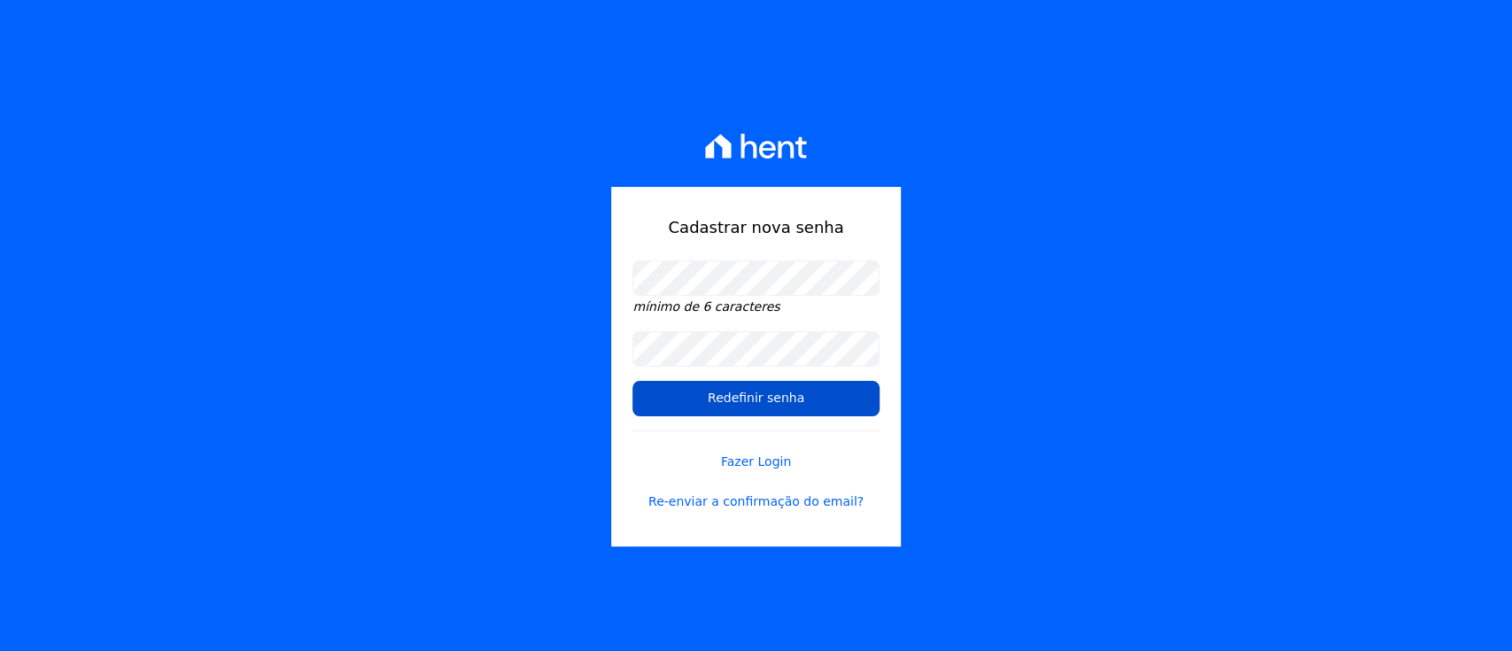
click at [760, 403] on input "Redefinir senha" at bounding box center [755, 398] width 246 height 35
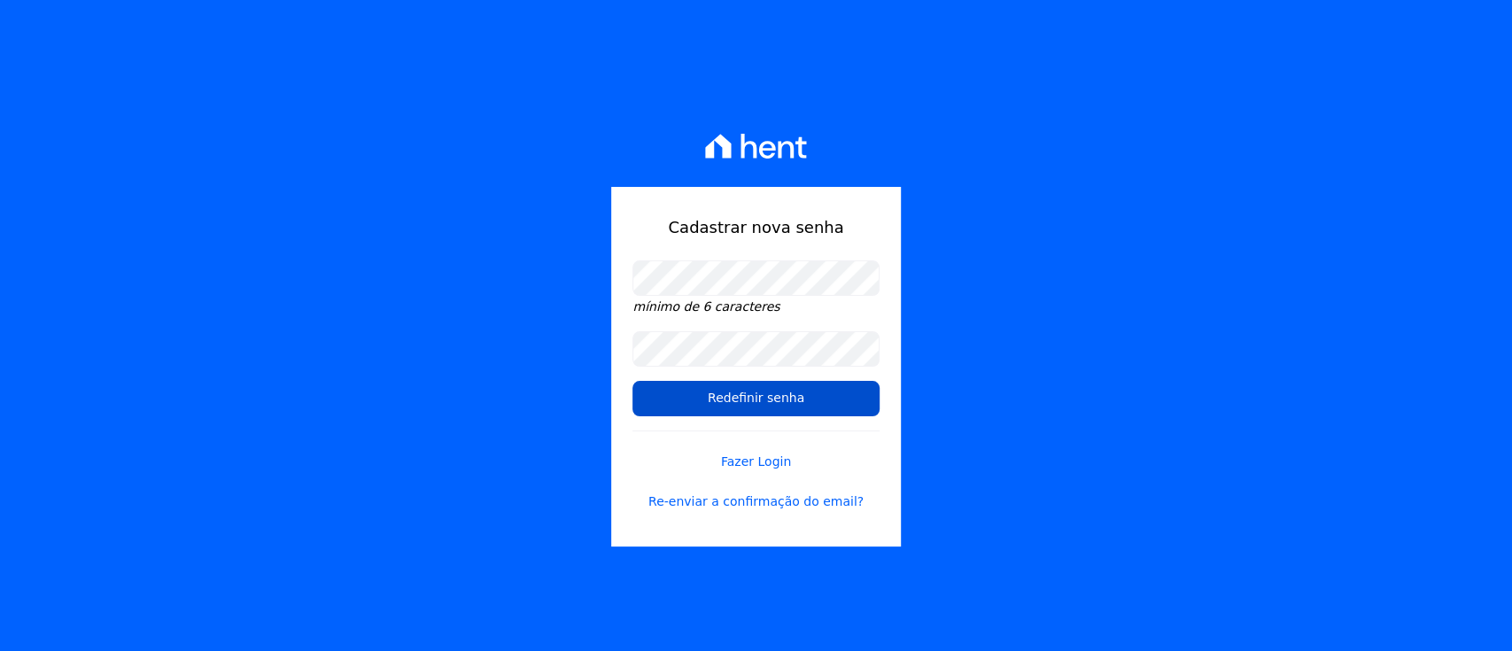
click at [760, 403] on input "Redefinir senha" at bounding box center [755, 398] width 246 height 35
click at [761, 402] on input "Redefinir senha" at bounding box center [755, 398] width 246 height 35
click at [764, 398] on input "Redefinir senha" at bounding box center [755, 398] width 246 height 35
click at [764, 396] on input "Redefinir senha" at bounding box center [755, 398] width 246 height 35
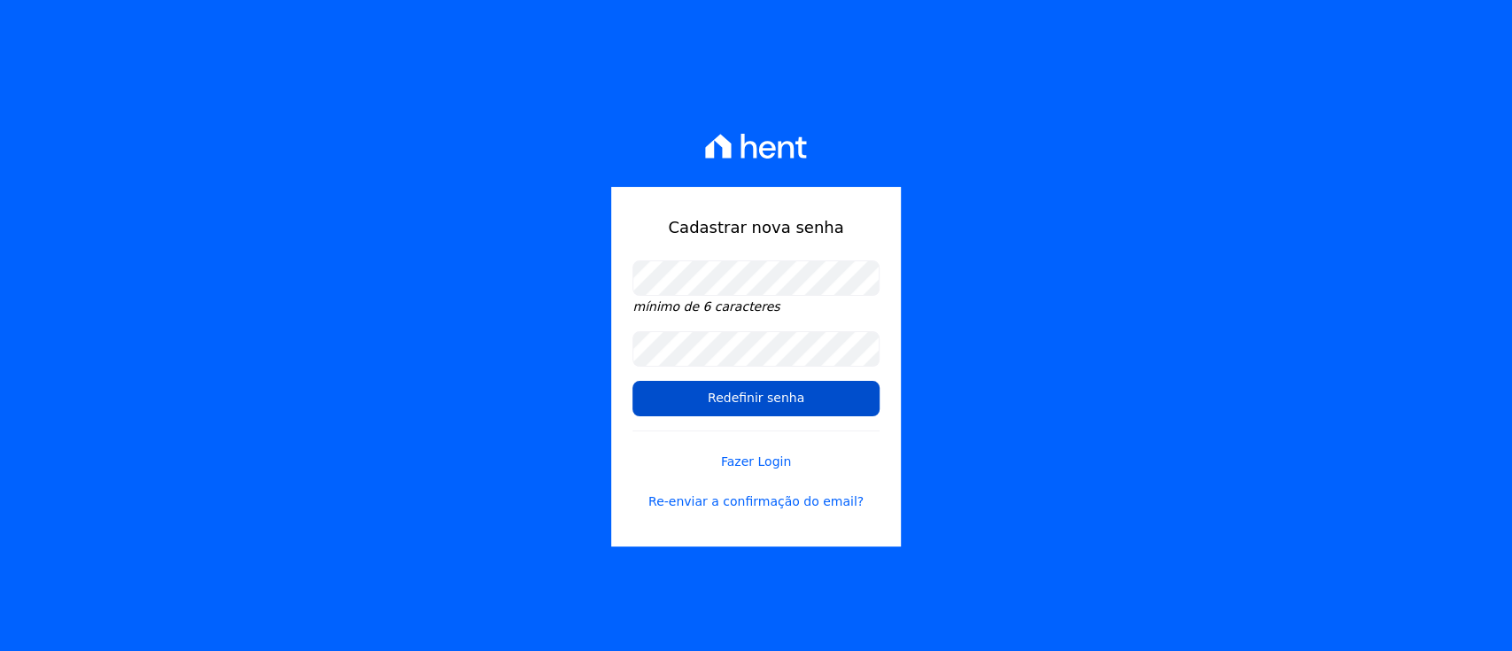
click at [764, 394] on input "Redefinir senha" at bounding box center [755, 398] width 246 height 35
click at [764, 387] on input "Redefinir senha" at bounding box center [755, 398] width 246 height 35
click at [764, 382] on input "Redefinir senha" at bounding box center [755, 398] width 246 height 35
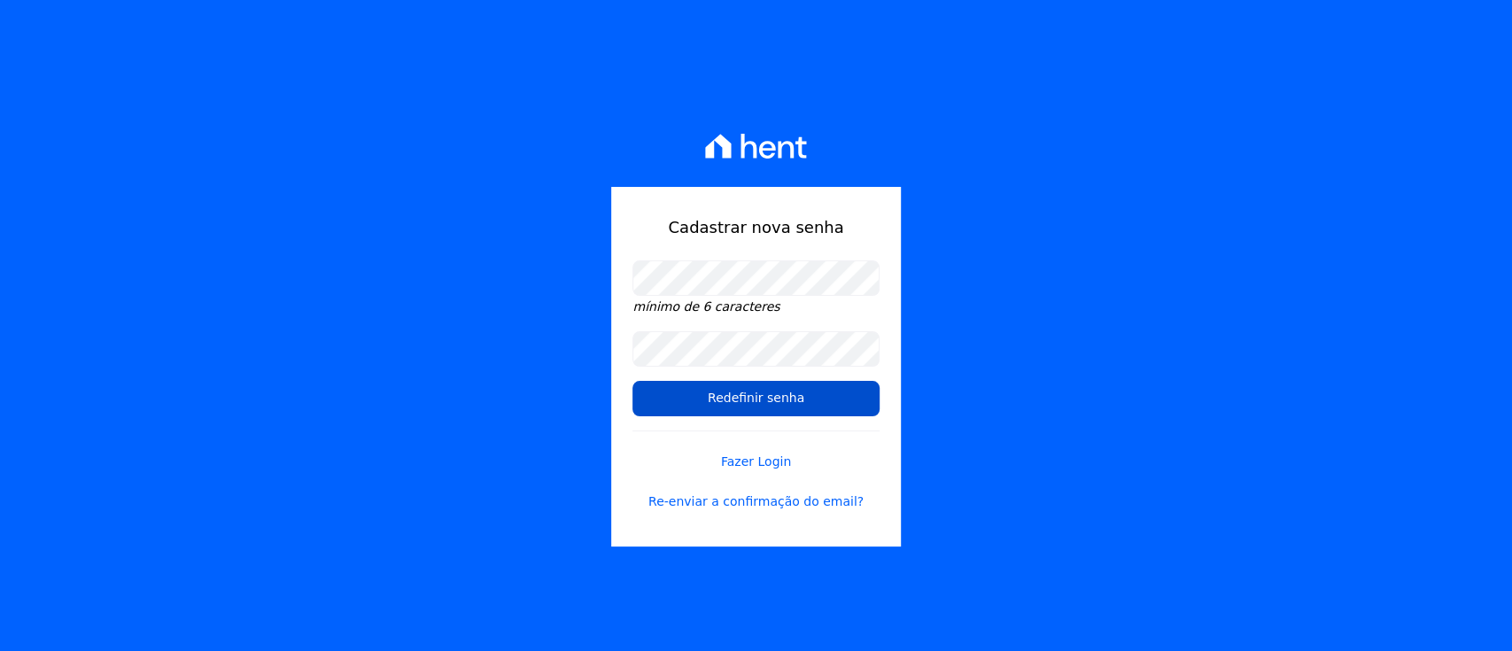
click at [764, 382] on input "Redefinir senha" at bounding box center [755, 398] width 246 height 35
click at [772, 397] on input "Redefinir senha" at bounding box center [755, 398] width 246 height 35
